Goal: Information Seeking & Learning: Find specific fact

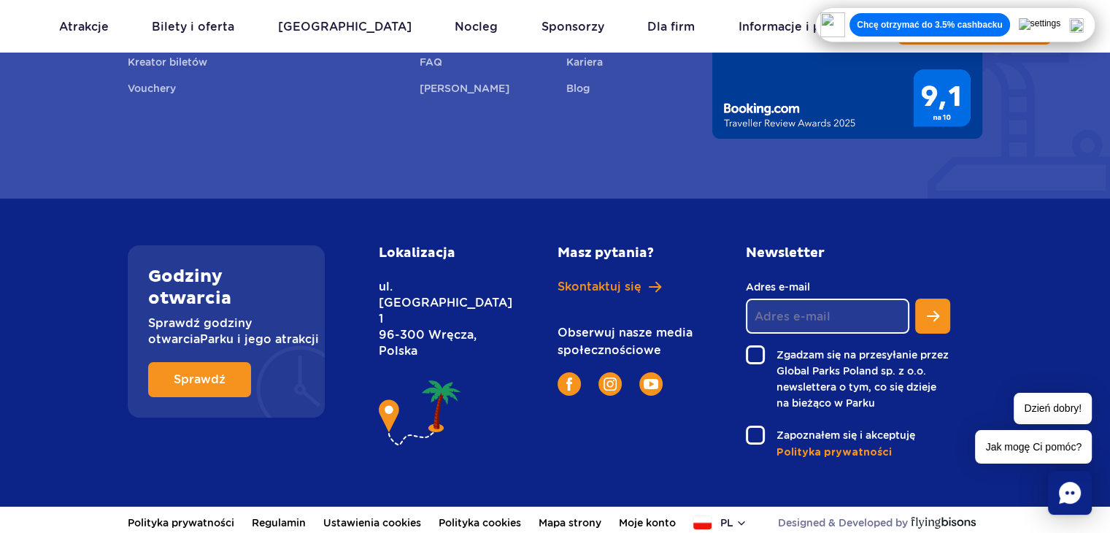
scroll to position [5450, 0]
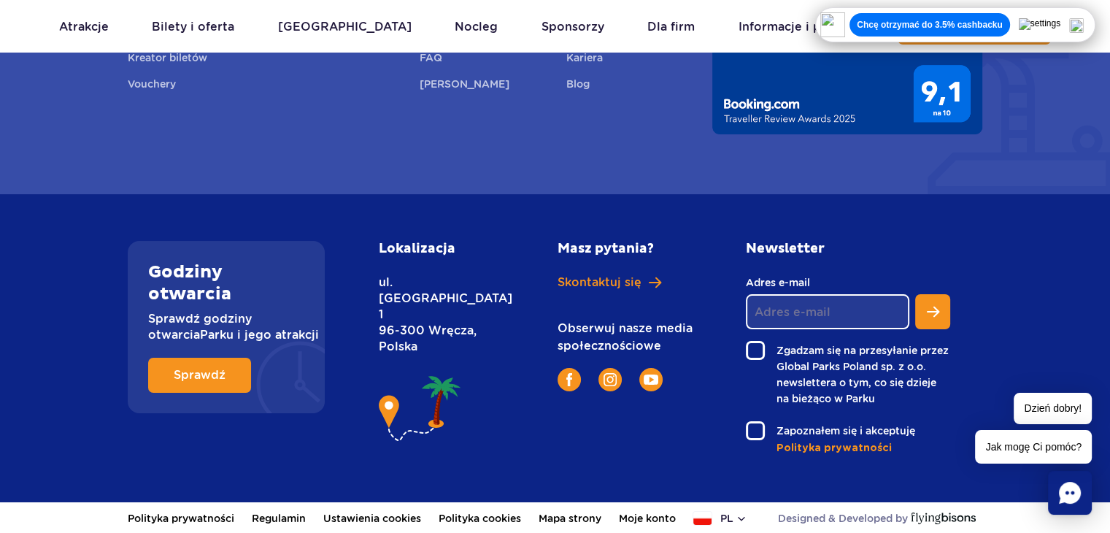
click at [196, 392] on div "Godziny otwarcia Sprawdź godziny otwarcia Parku i jego atrakcji Sprawdź" at bounding box center [226, 327] width 197 height 172
click at [199, 377] on span "Sprawdź" at bounding box center [189, 375] width 52 height 12
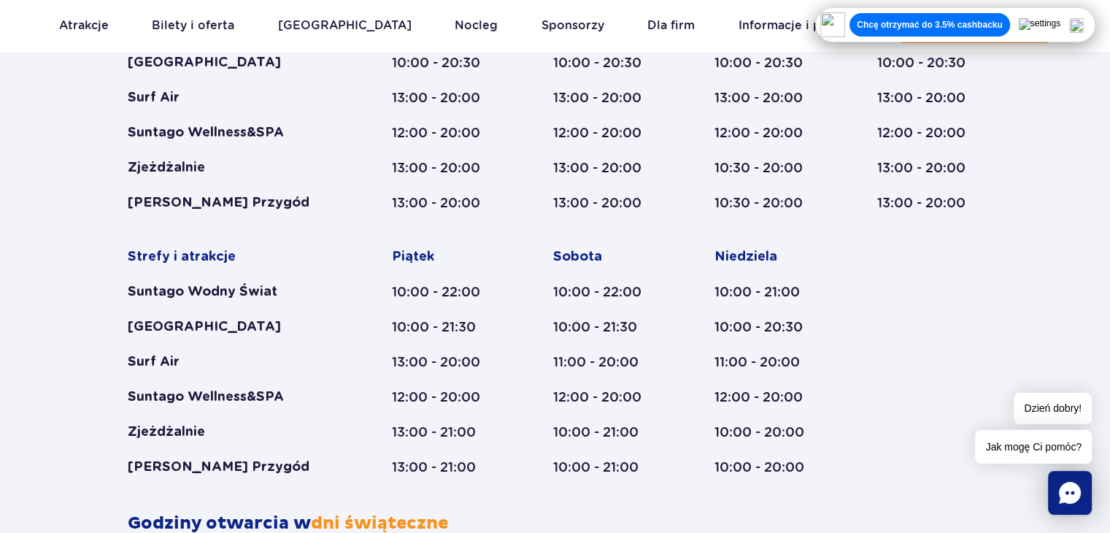
scroll to position [895, 0]
